Goal: Task Accomplishment & Management: Manage account settings

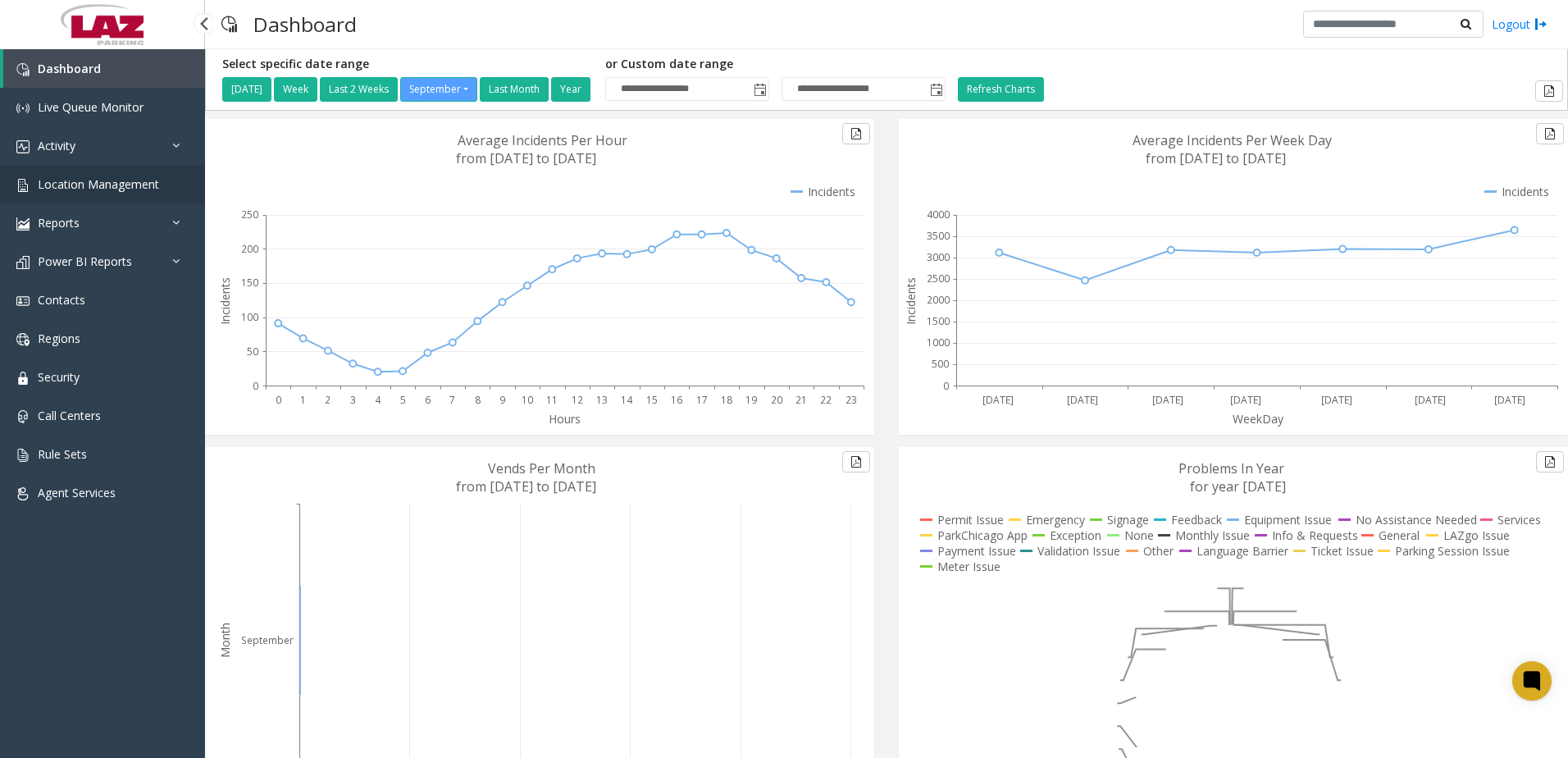
click at [108, 184] on span "Location Management" at bounding box center [98, 184] width 122 height 16
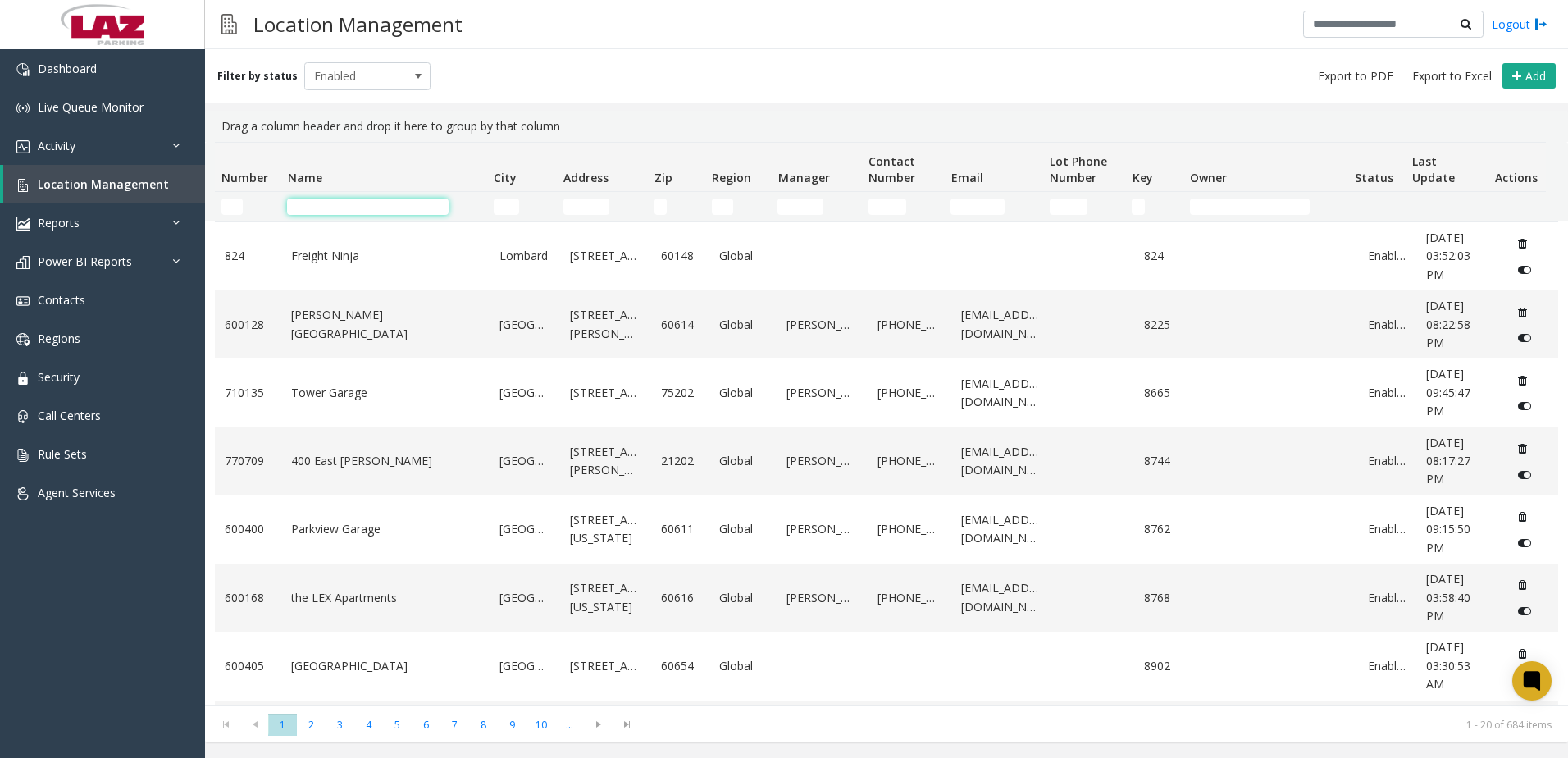
click at [311, 214] on input "Name Filter" at bounding box center [367, 206] width 161 height 16
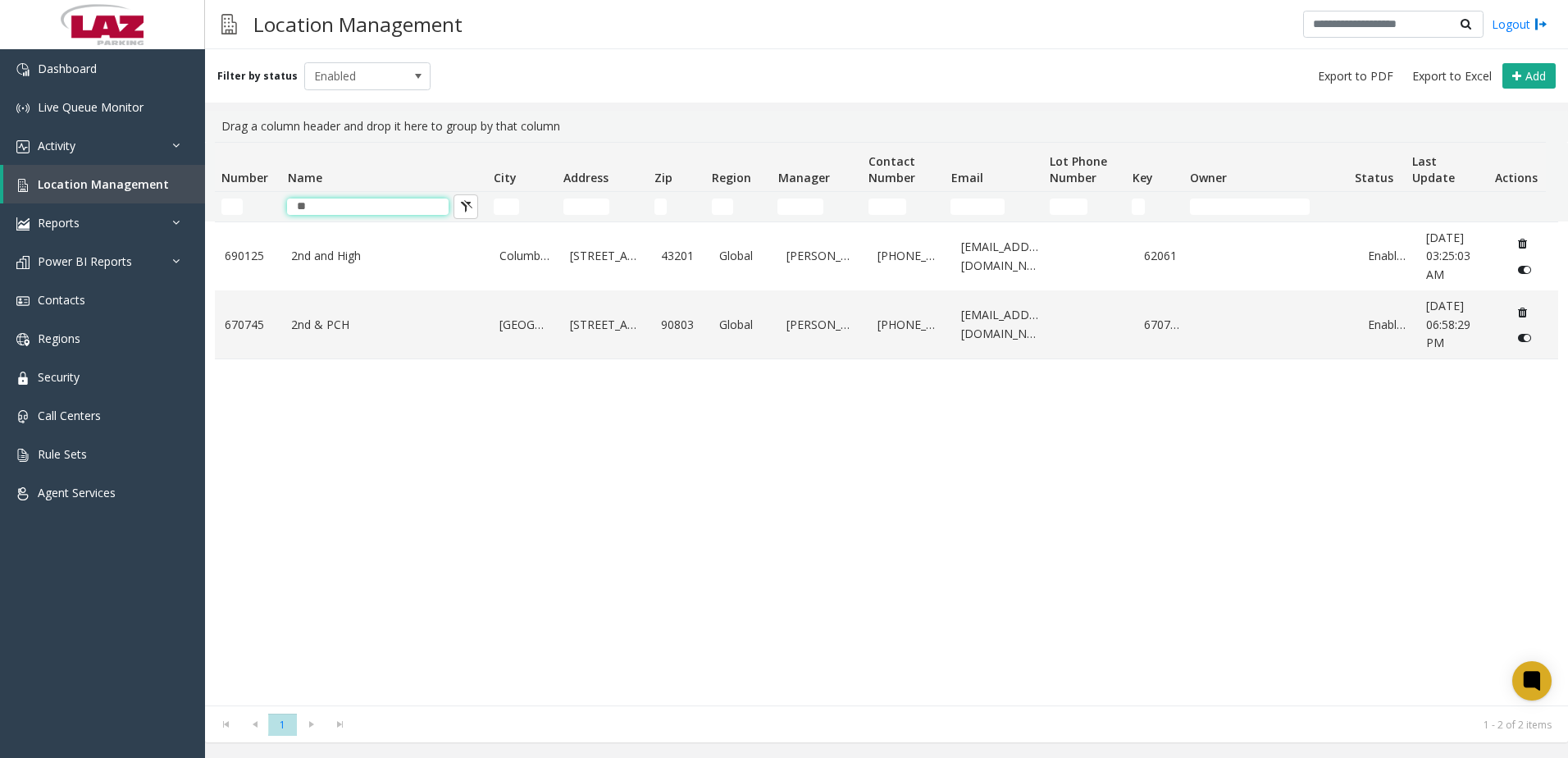
type input "**"
drag, startPoint x: 311, startPoint y: 218, endPoint x: 273, endPoint y: 213, distance: 38.3
click at [273, 213] on tr "**" at bounding box center [880, 207] width 1331 height 29
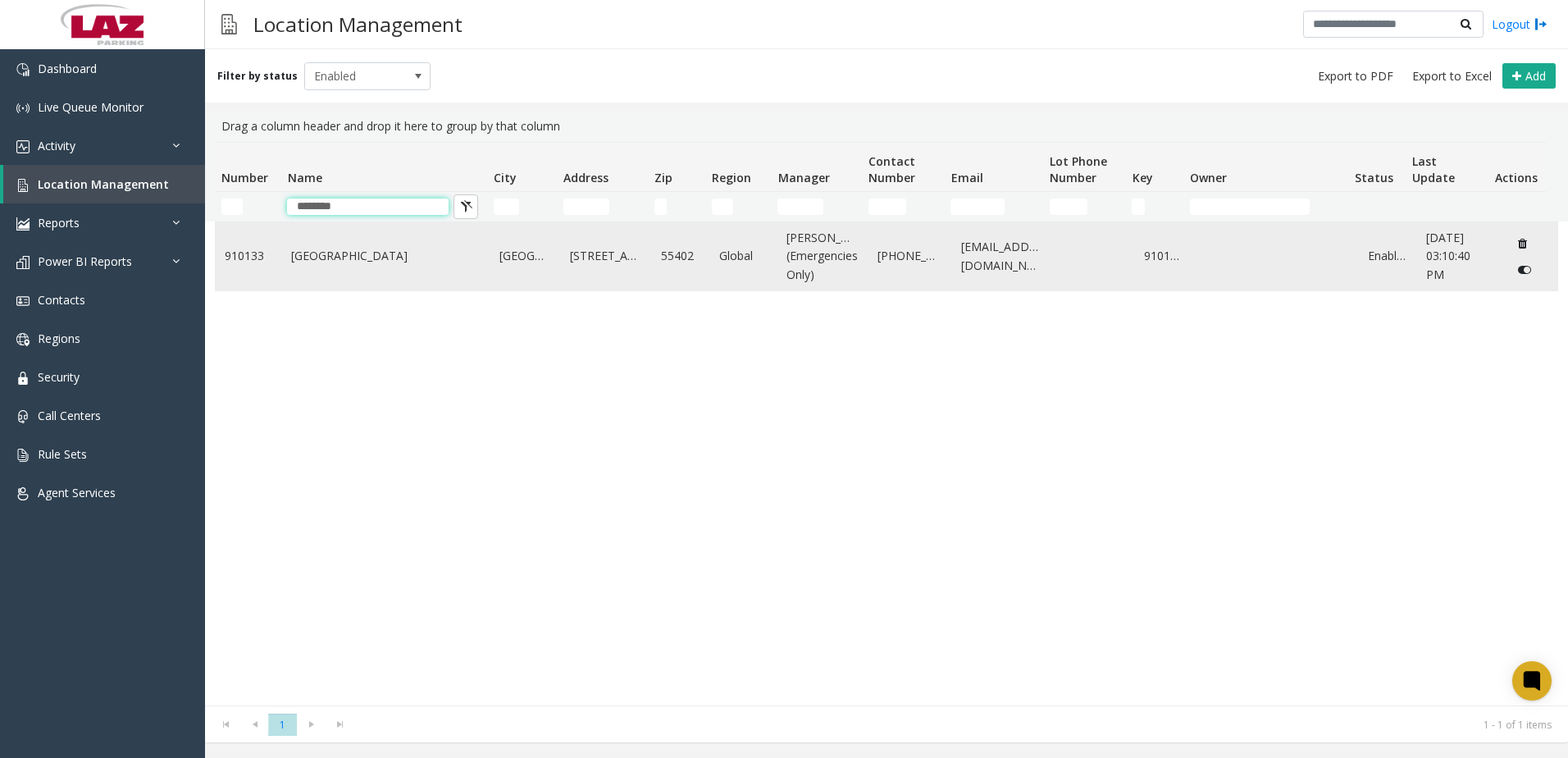
type input "********"
click at [360, 265] on link "[GEOGRAPHIC_DATA]" at bounding box center [386, 255] width 189 height 18
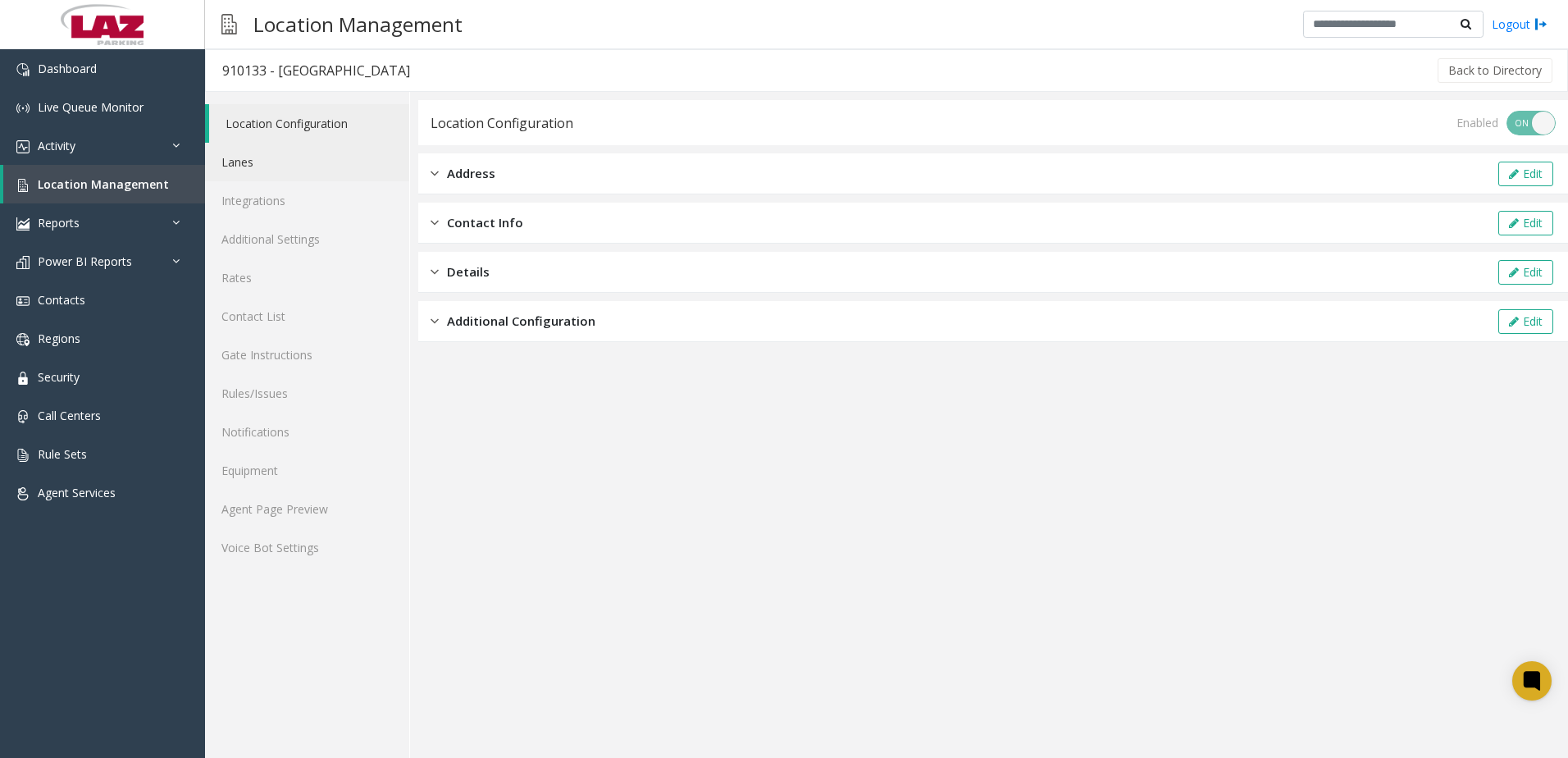
click at [260, 170] on link "Lanes" at bounding box center [307, 161] width 204 height 39
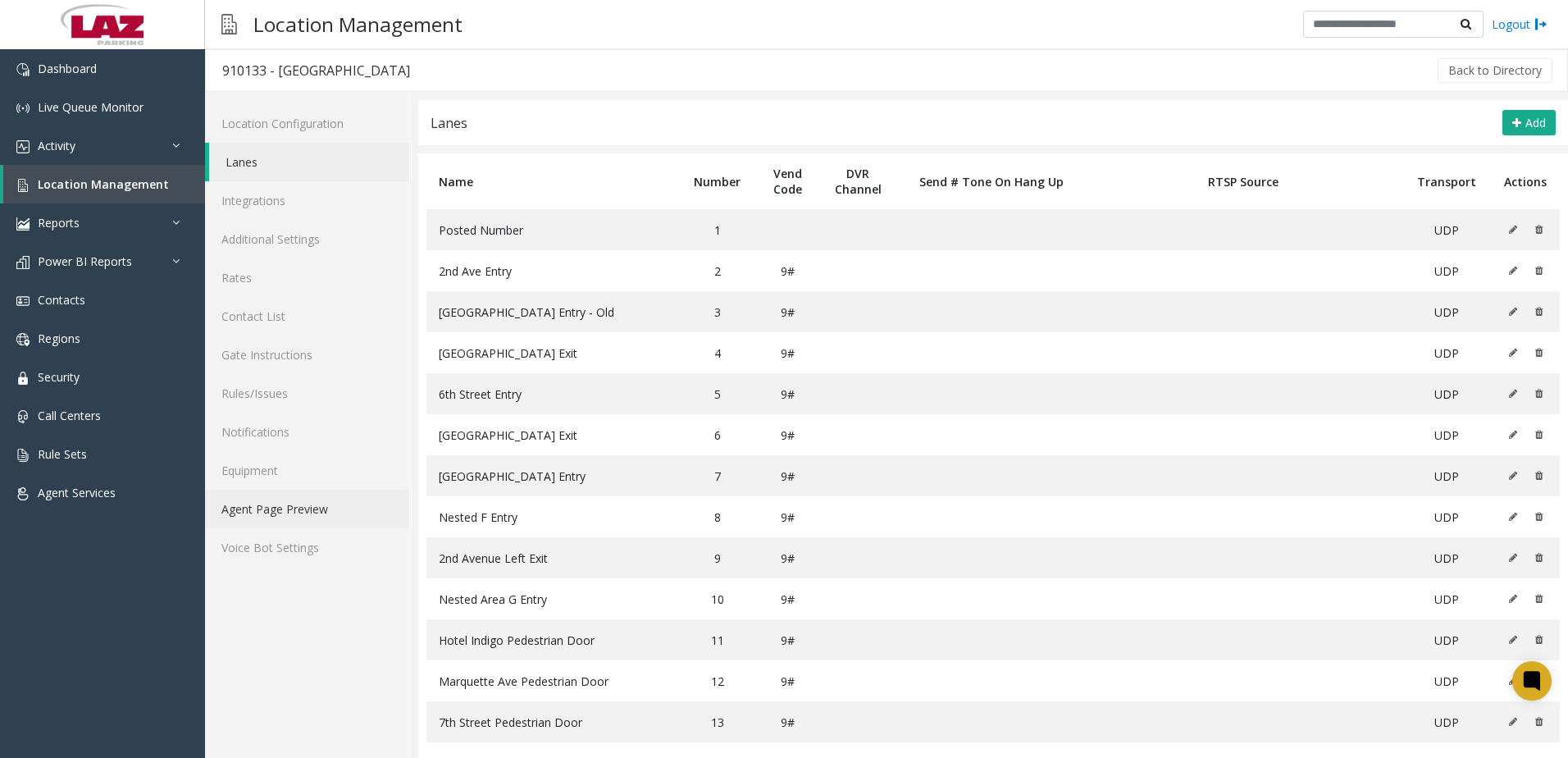
click at [335, 493] on link "Agent Page Preview" at bounding box center [307, 509] width 204 height 39
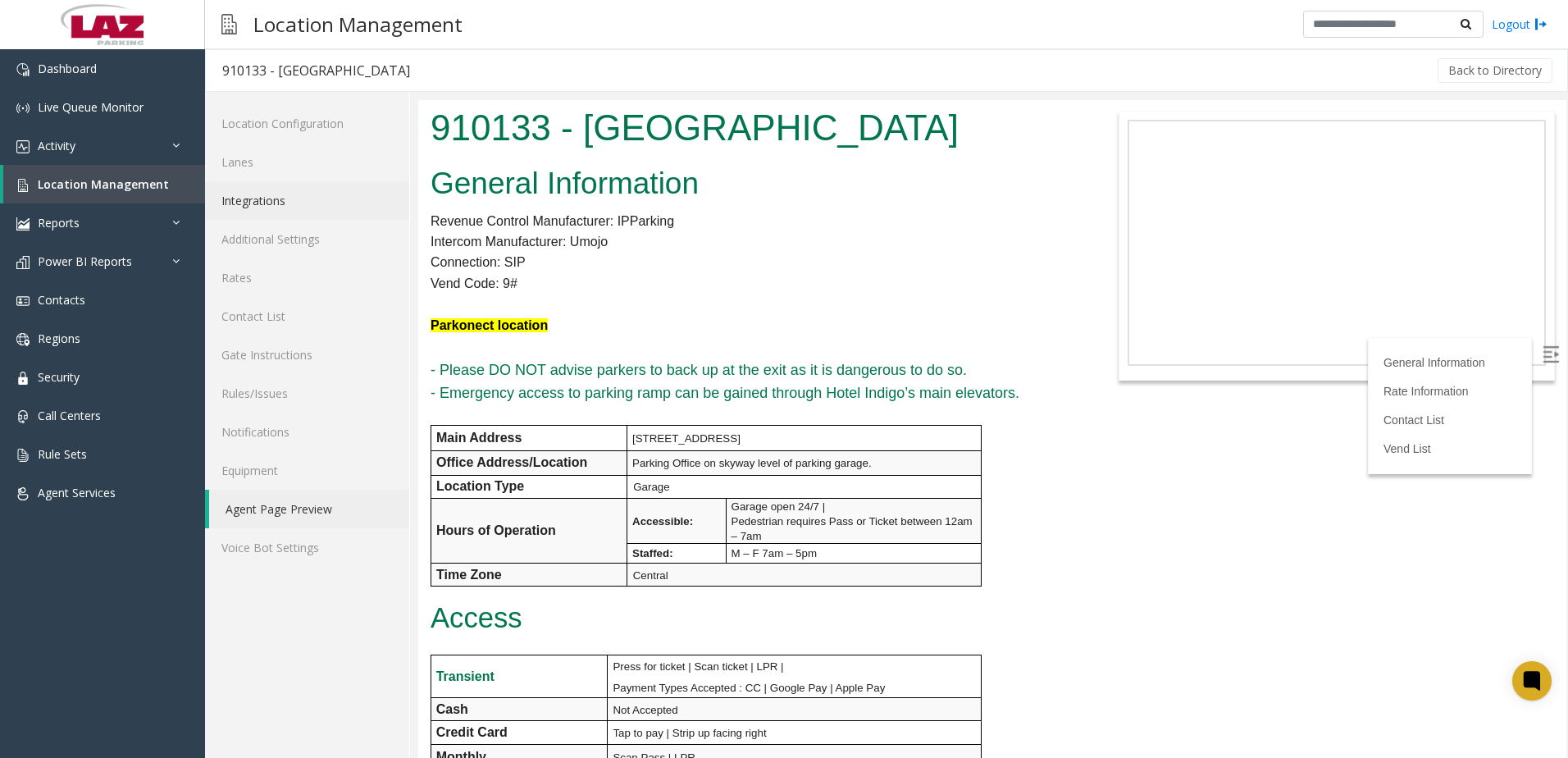
click at [249, 211] on link "Integrations" at bounding box center [307, 200] width 204 height 39
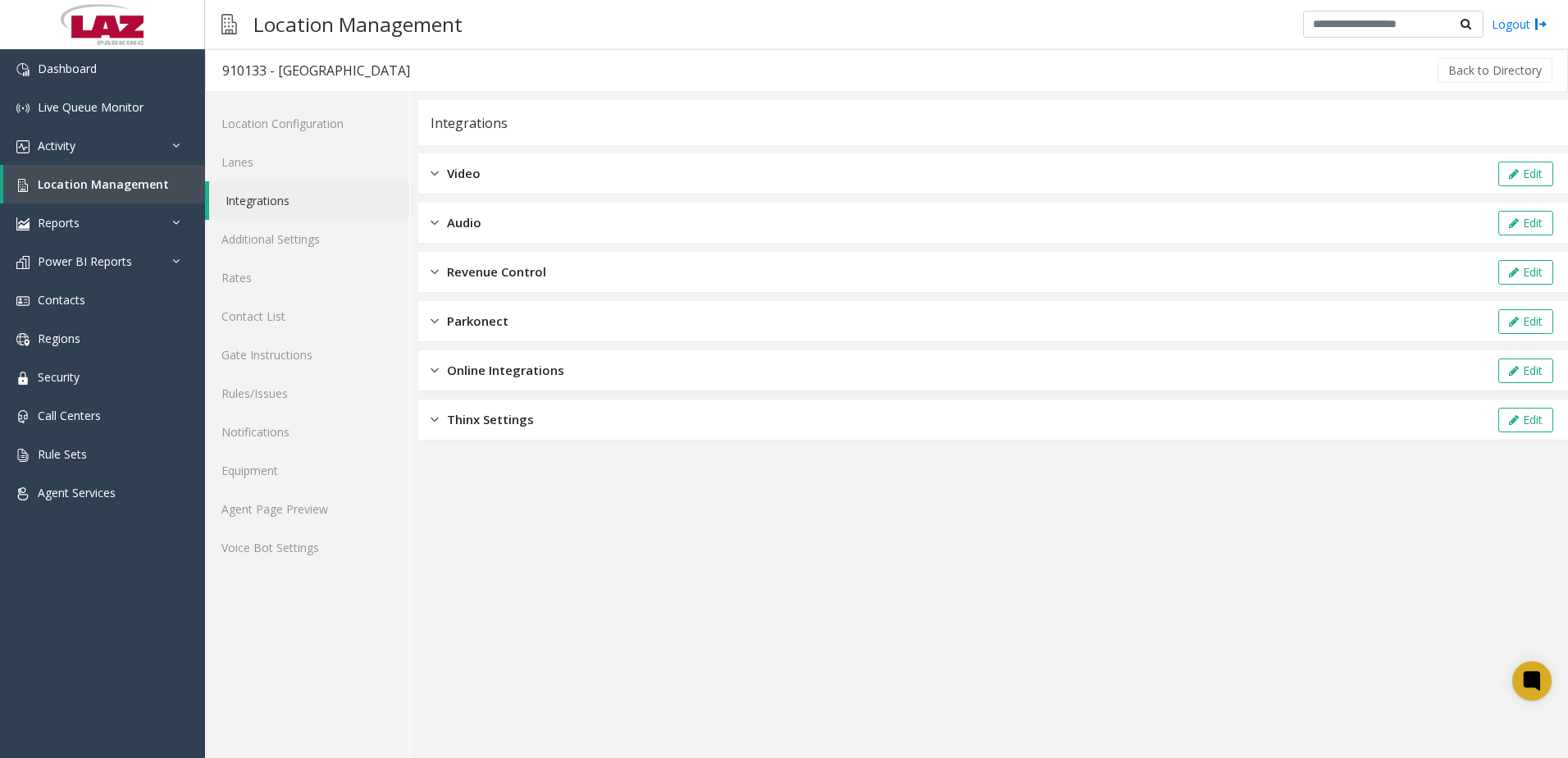
click at [529, 261] on div "Revenue Control Edit" at bounding box center [993, 273] width 1150 height 41
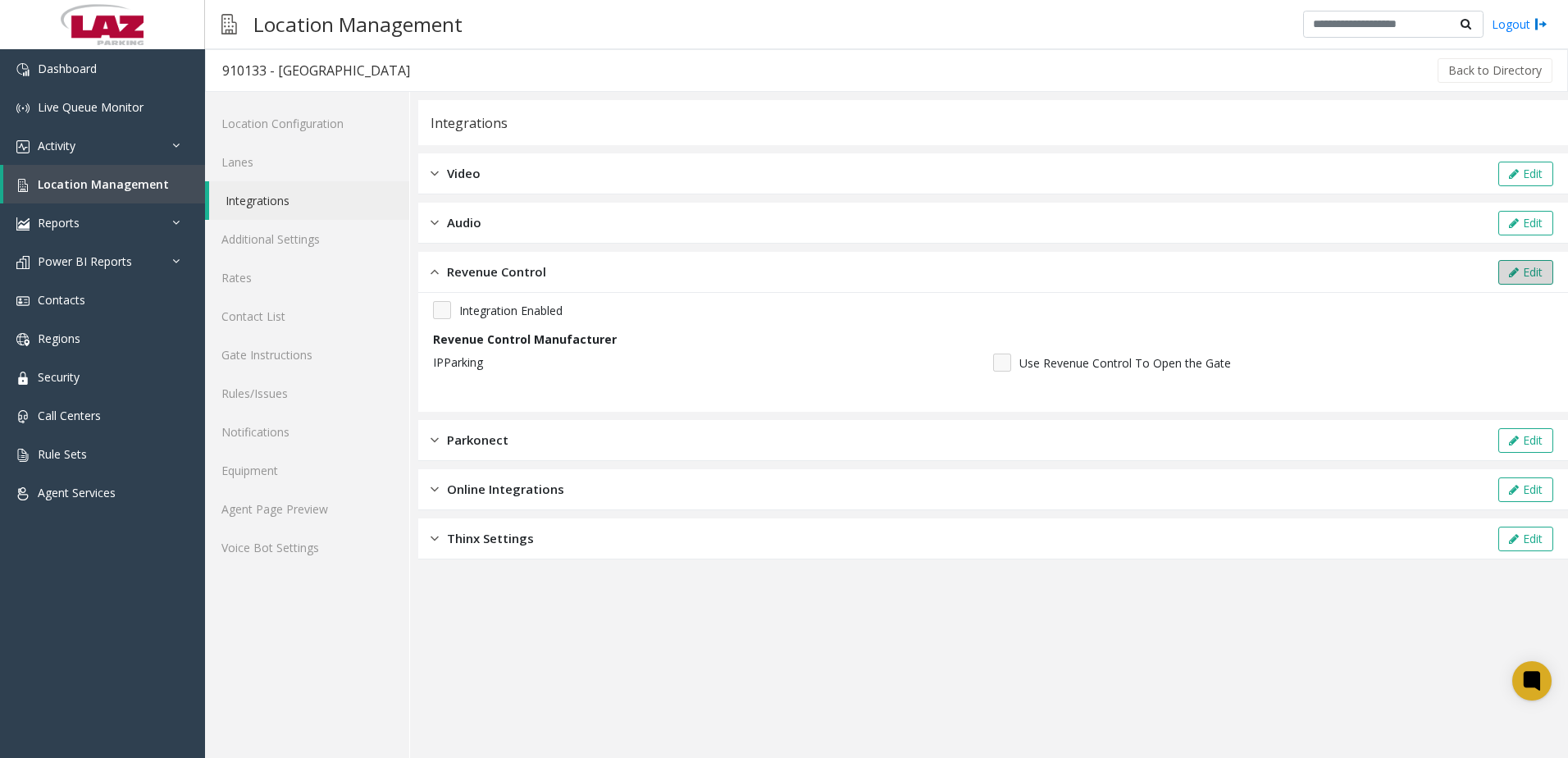
click at [1513, 272] on icon at bounding box center [1514, 272] width 9 height 11
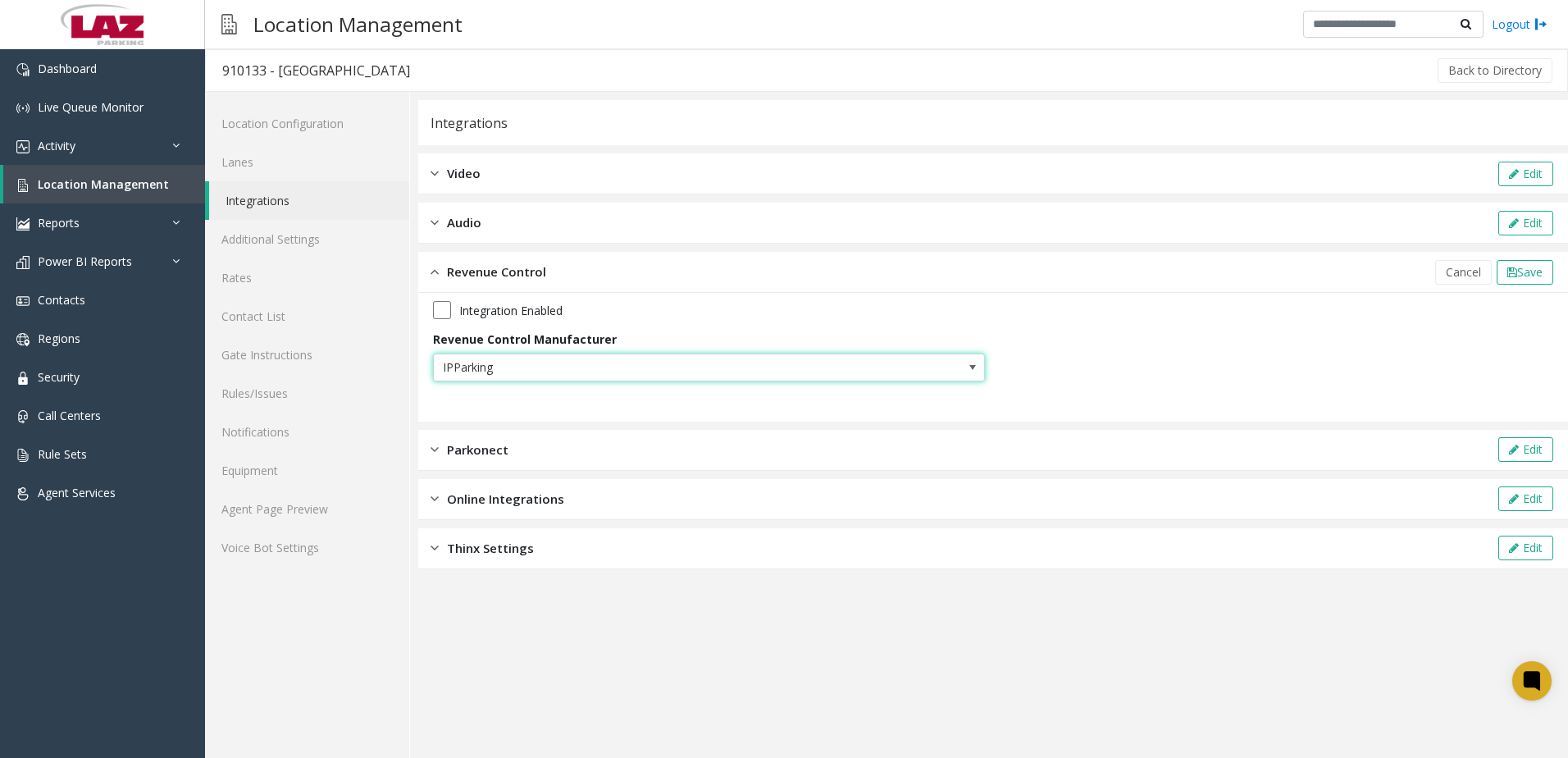
click at [469, 368] on span "IPParking" at bounding box center [654, 367] width 441 height 26
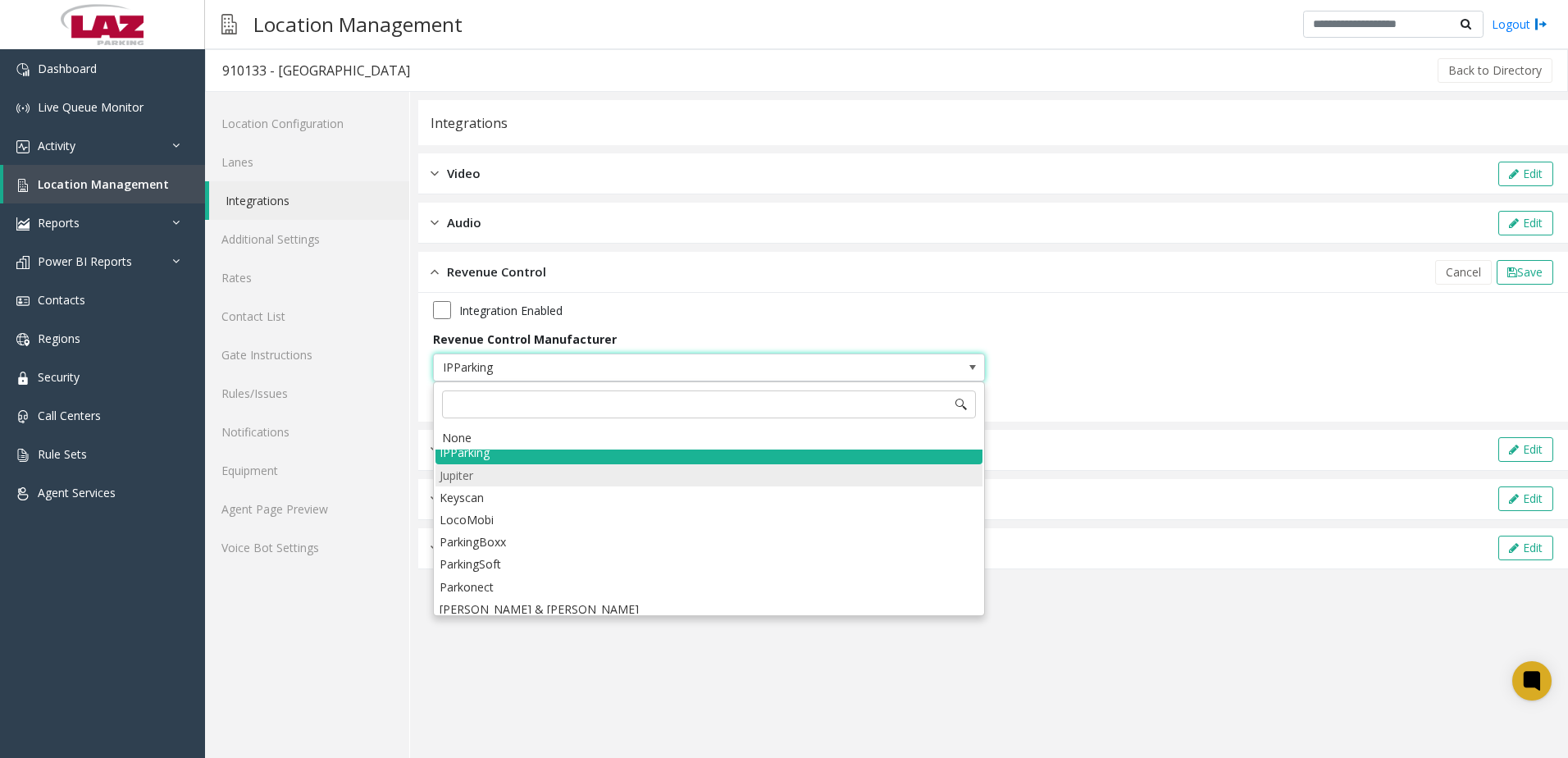
scroll to position [223, 0]
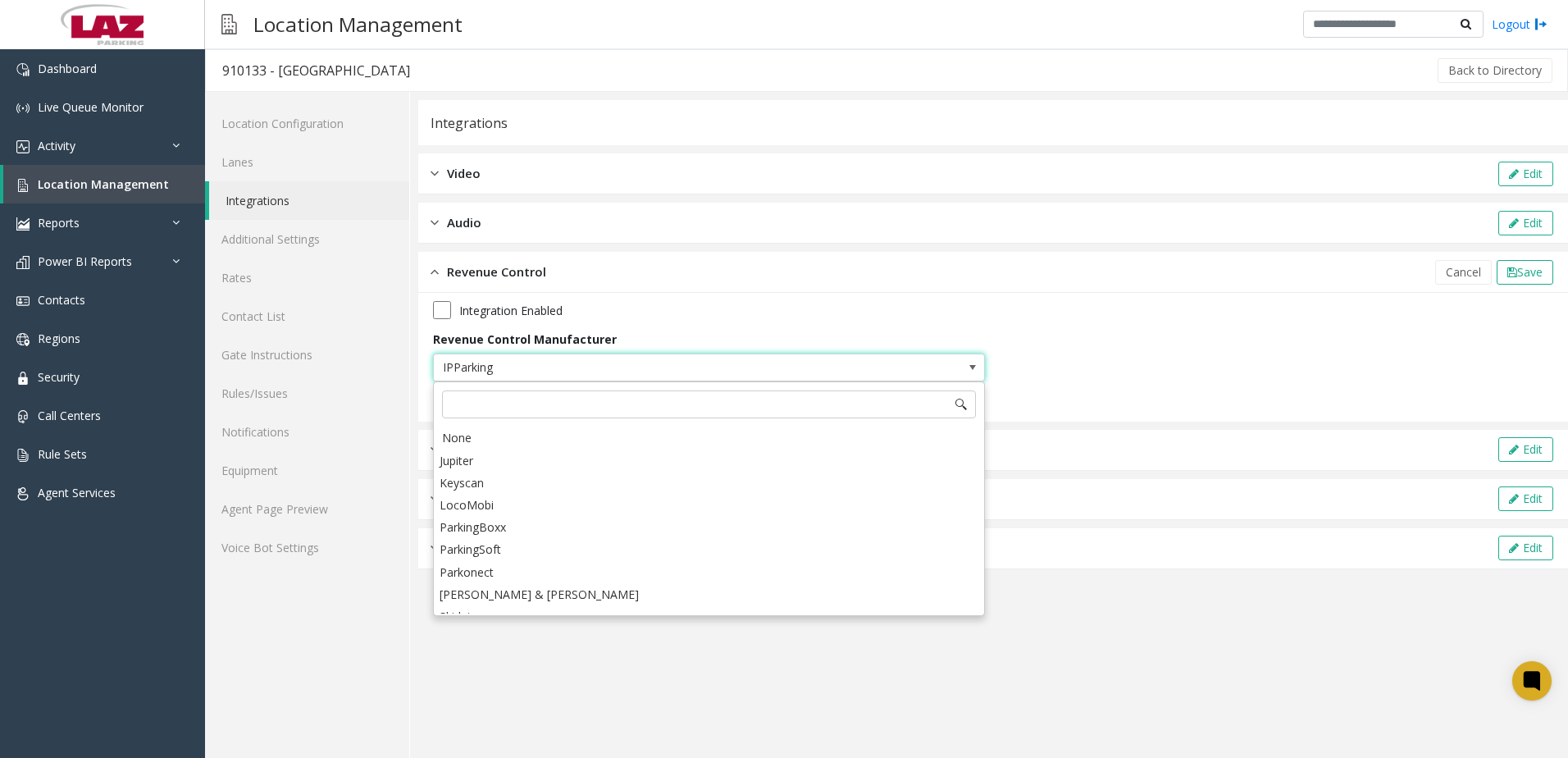
click at [515, 577] on li "Parkonect" at bounding box center [709, 572] width 547 height 22
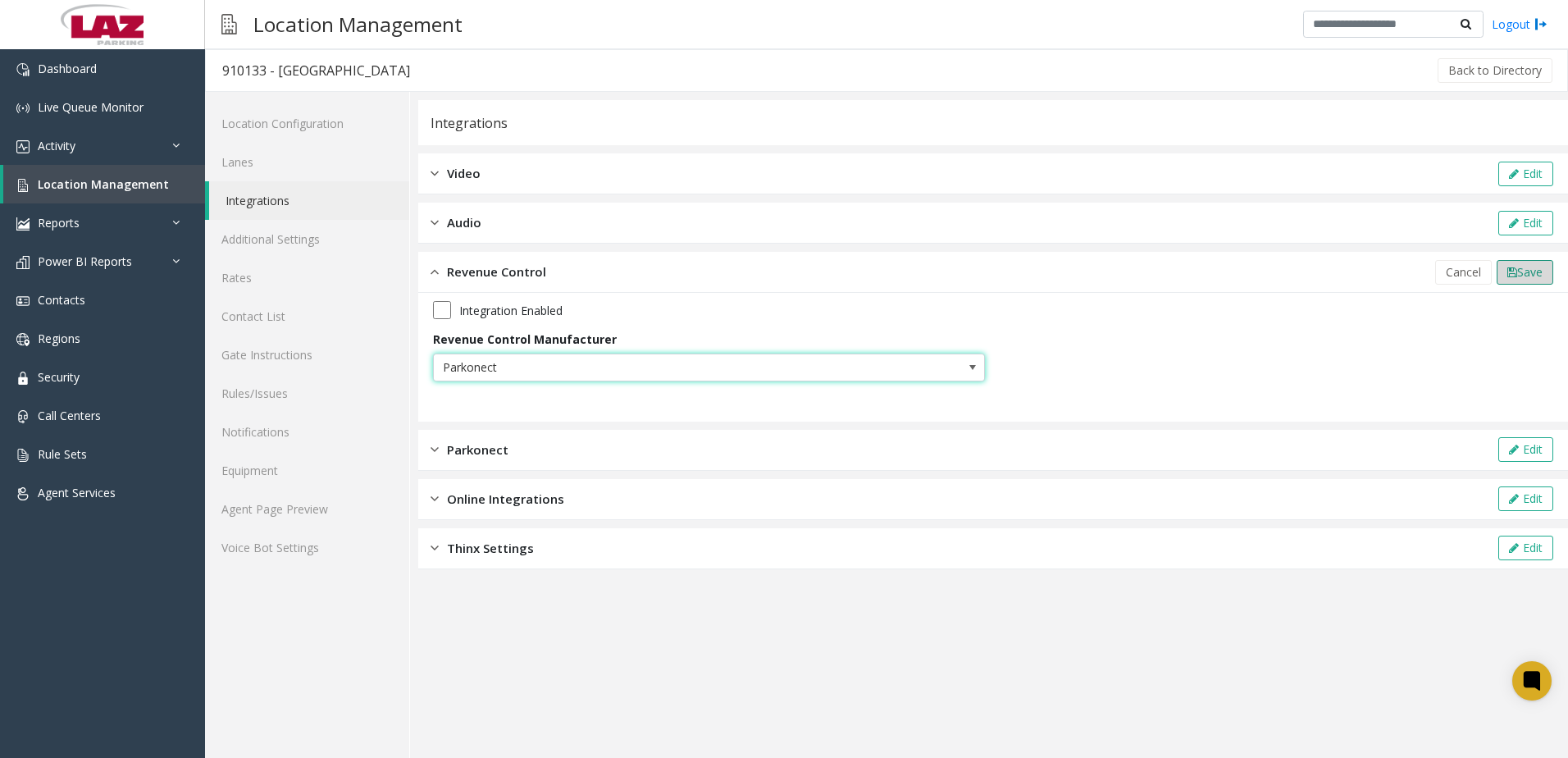
click at [1513, 271] on icon at bounding box center [1512, 272] width 9 height 11
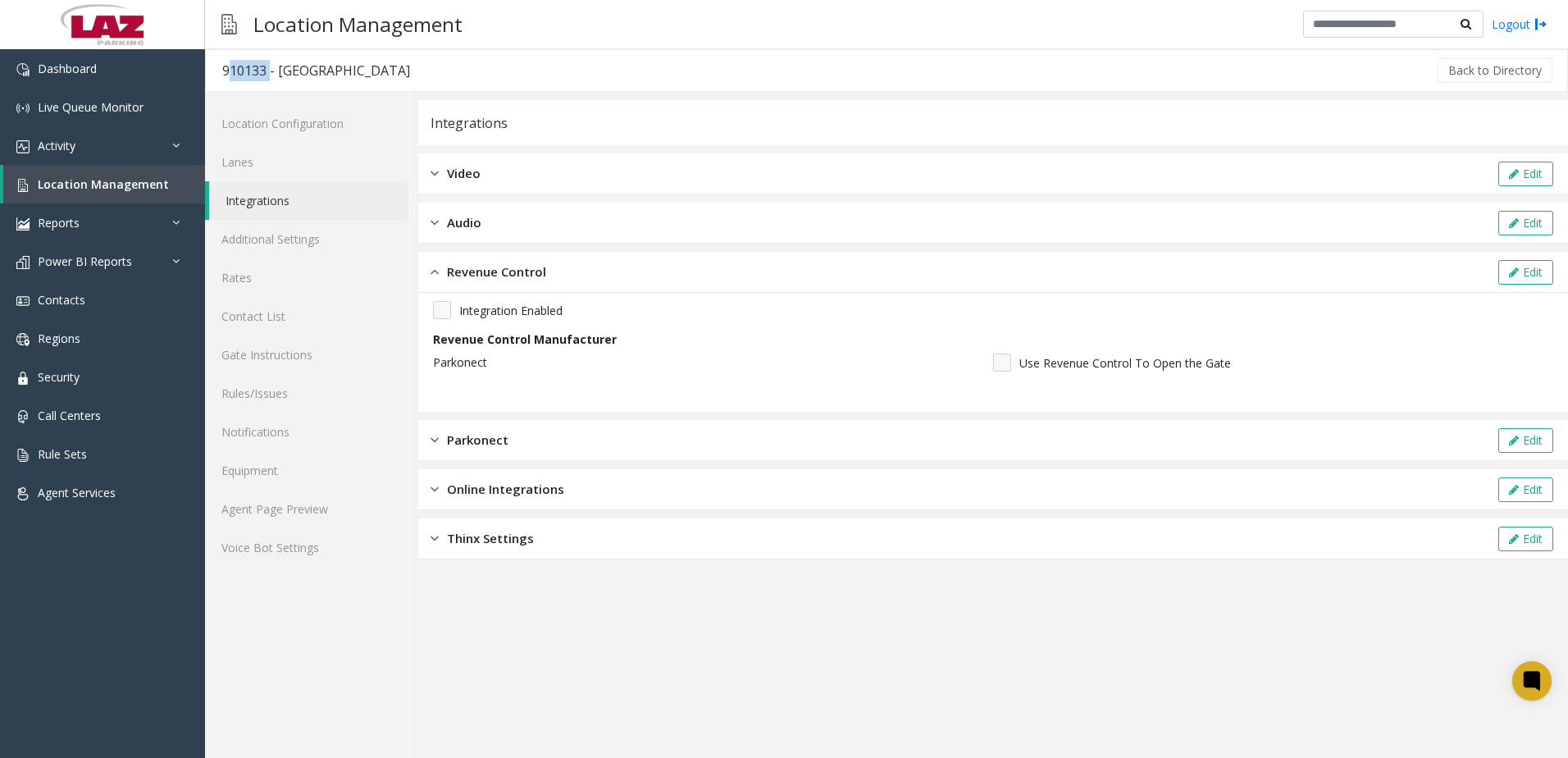
drag, startPoint x: 264, startPoint y: 72, endPoint x: 210, endPoint y: 72, distance: 54.0
click at [210, 72] on h3 "910133 - [GEOGRAPHIC_DATA]" at bounding box center [317, 71] width 221 height 38
copy div "910133"
